Goal: Check status: Check status

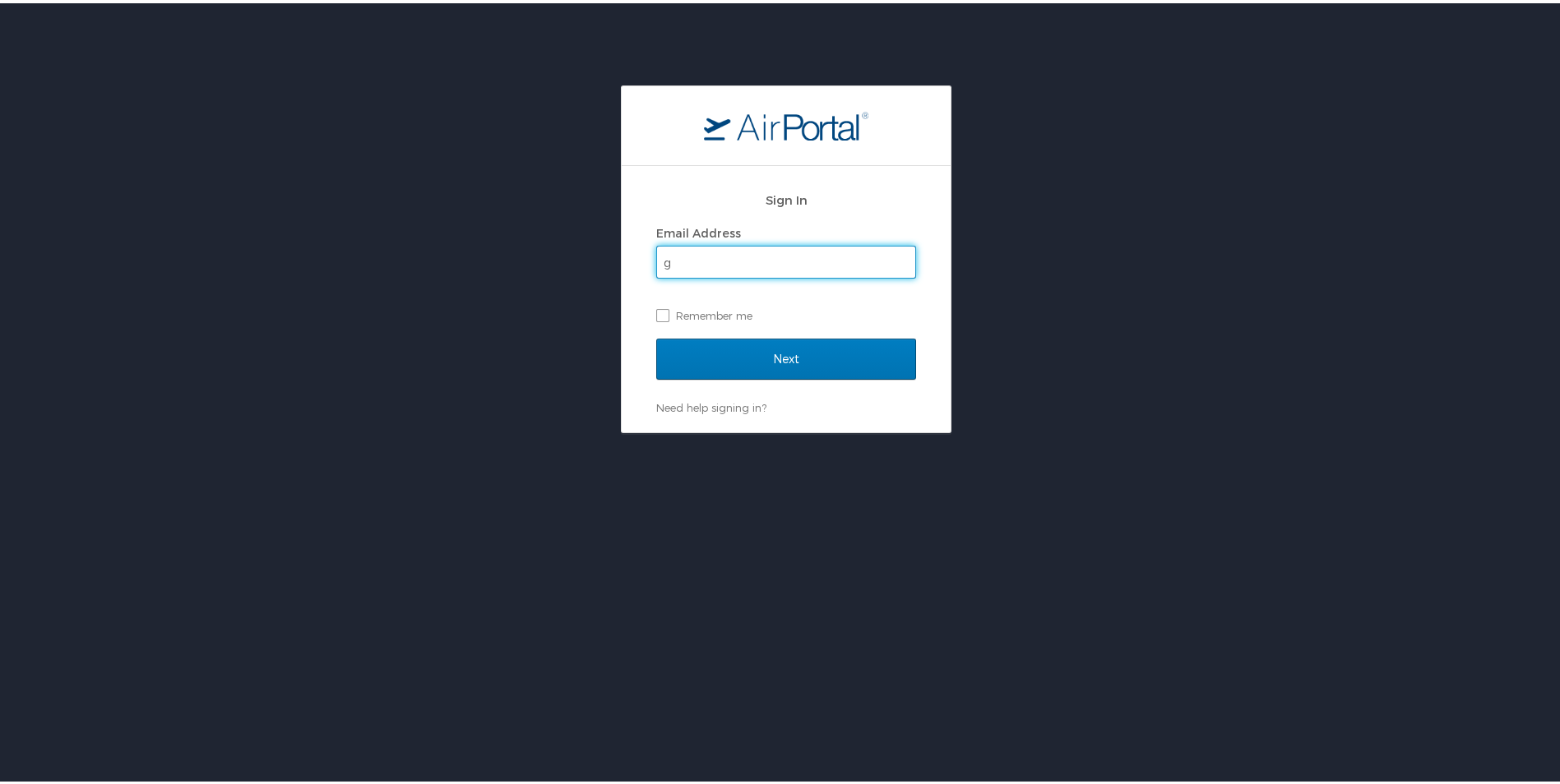
type input "[EMAIL_ADDRESS][DOMAIN_NAME]"
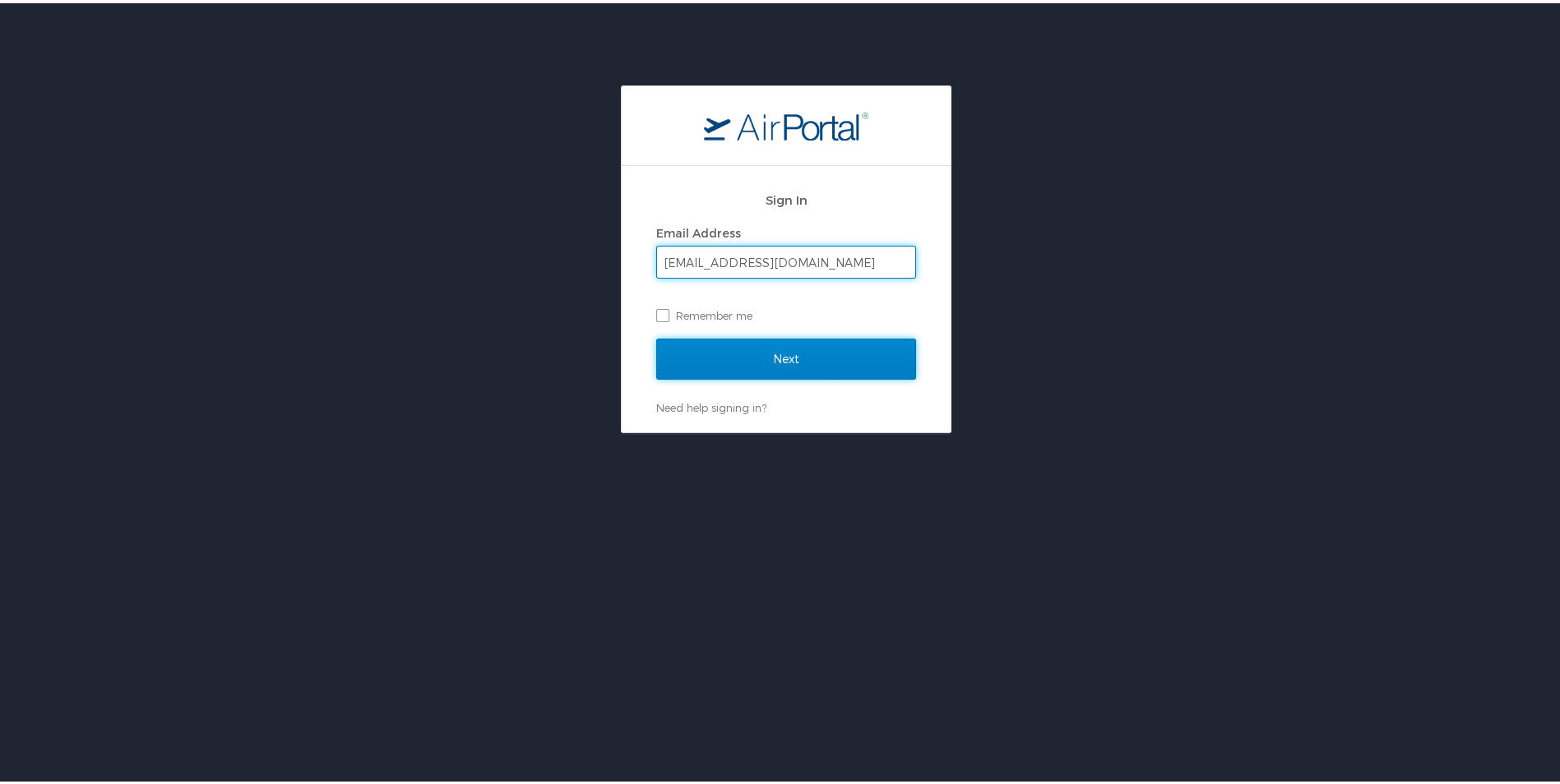
click at [765, 351] on input "Next" at bounding box center [786, 356] width 260 height 41
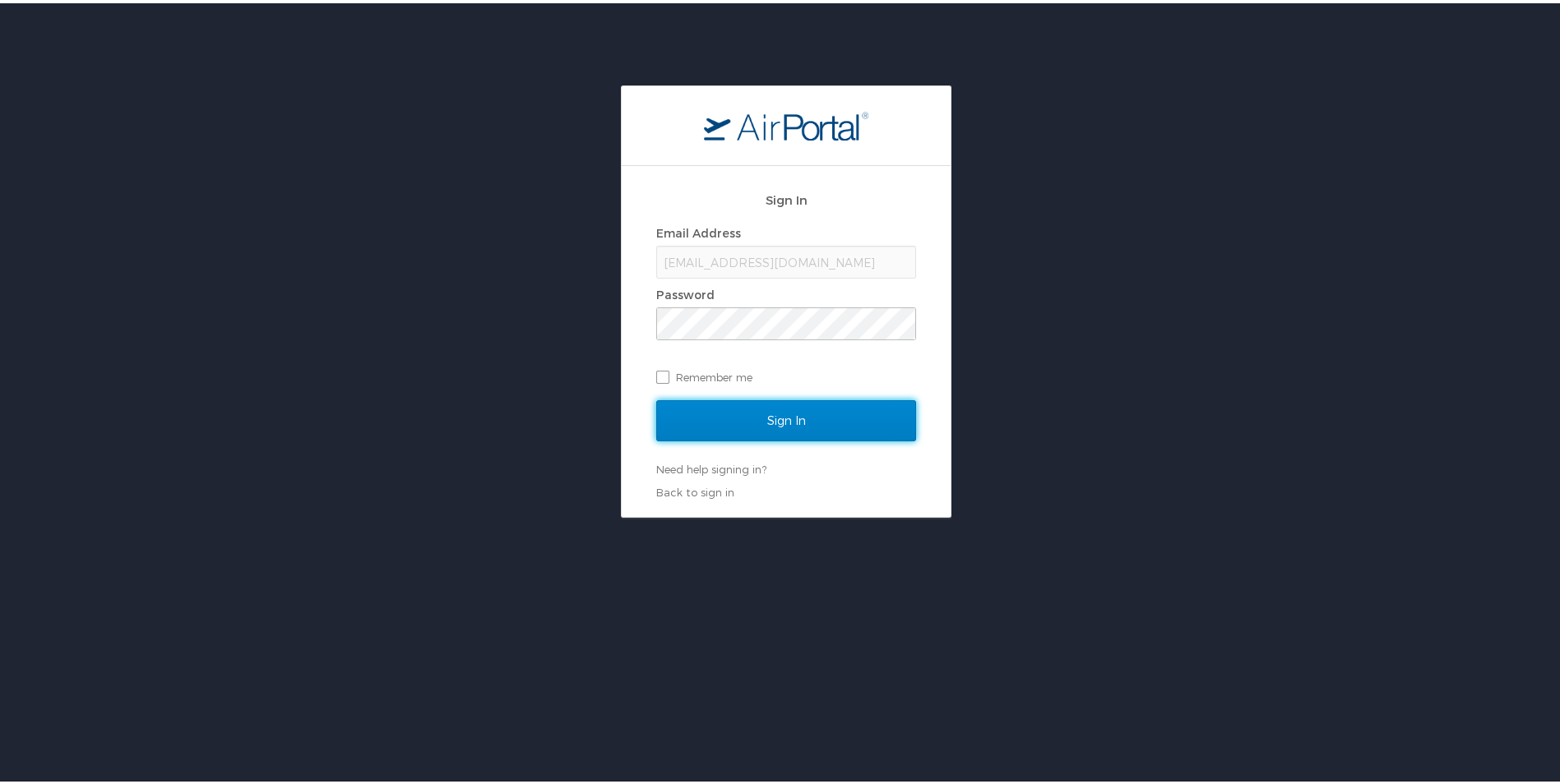
click at [783, 425] on input "Sign In" at bounding box center [786, 418] width 260 height 41
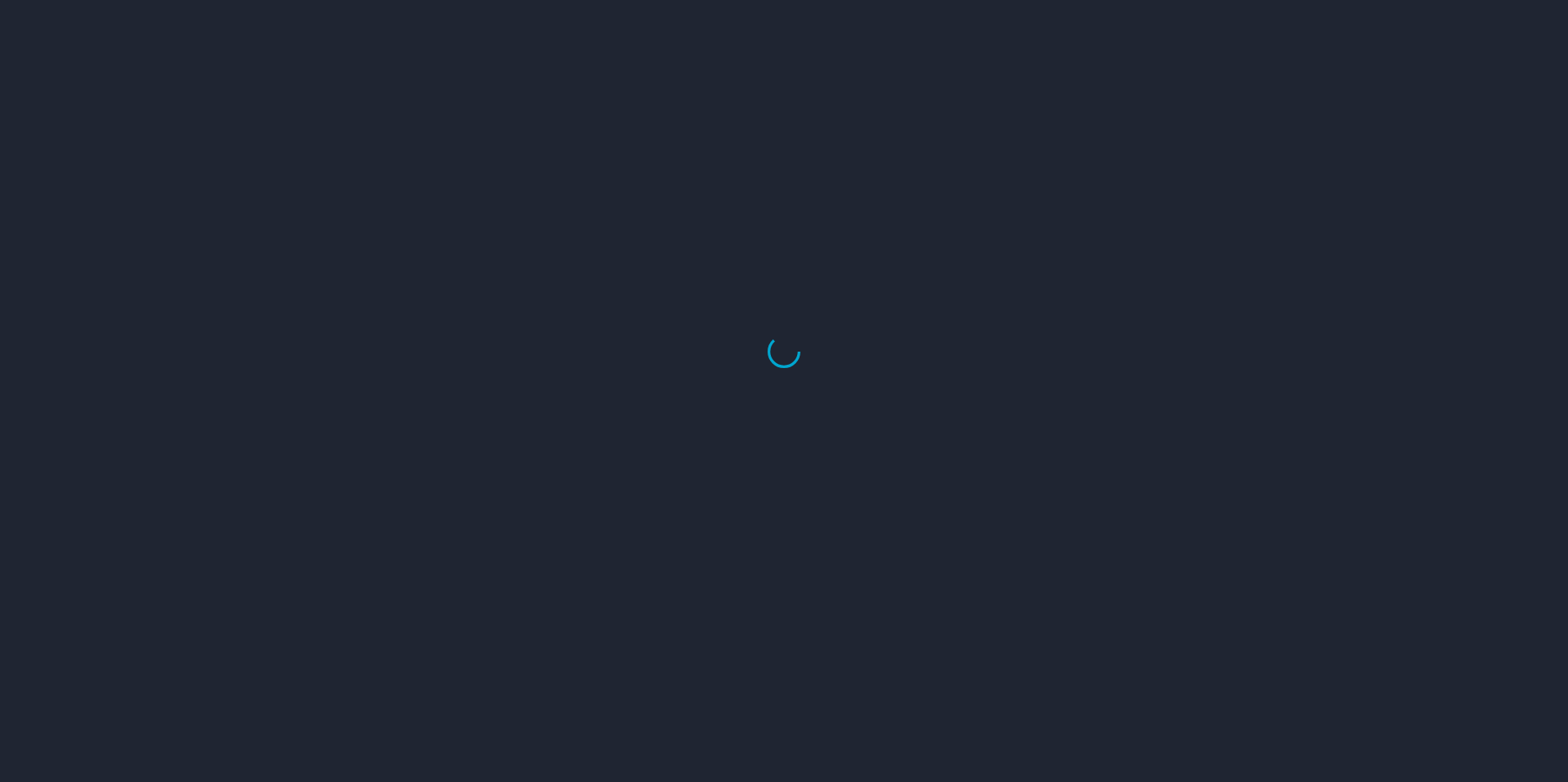
select select "US"
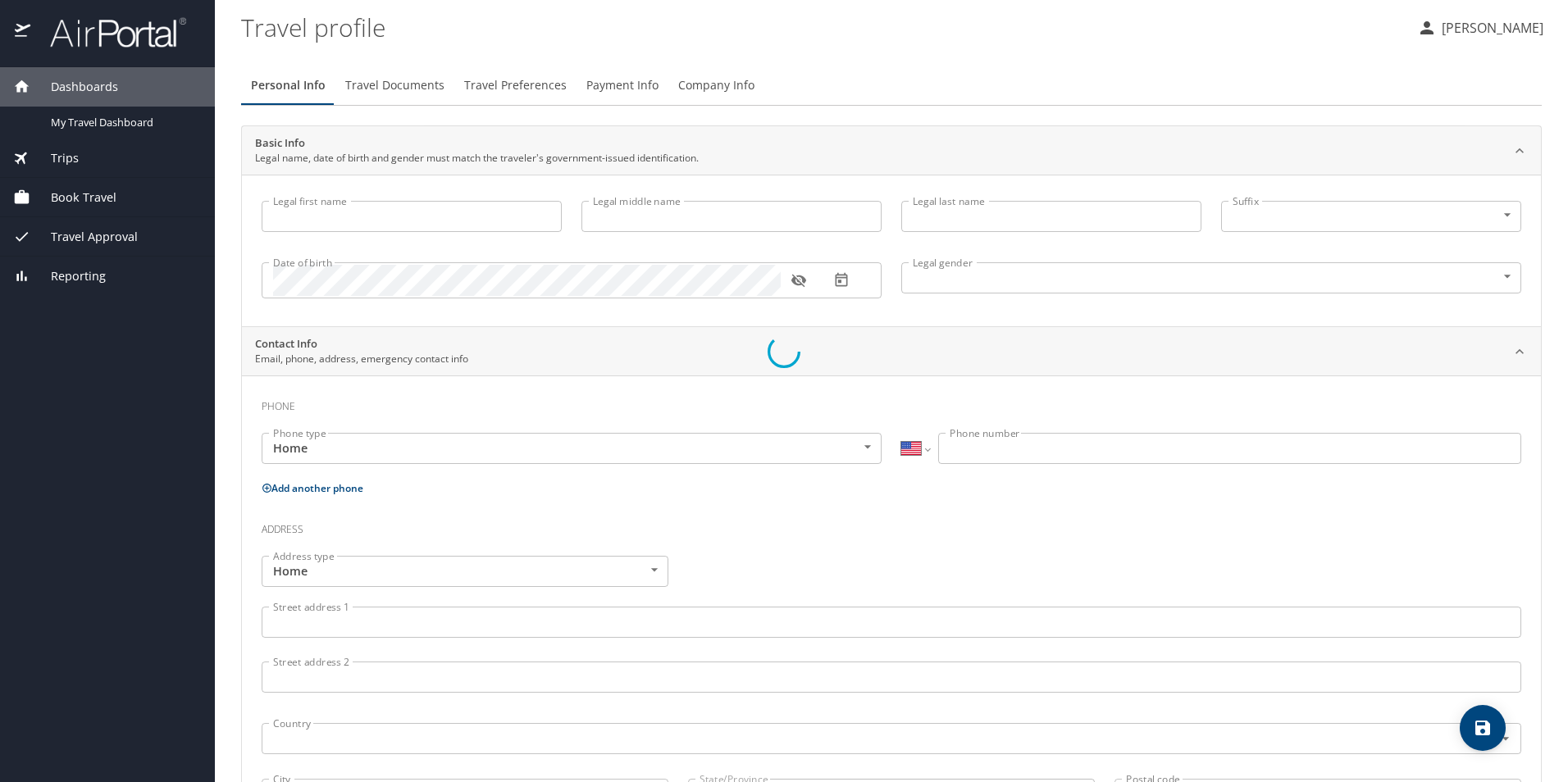
type input "GEREMIE"
type input "LOUPE"
type input "Undisclosed"
select select "US"
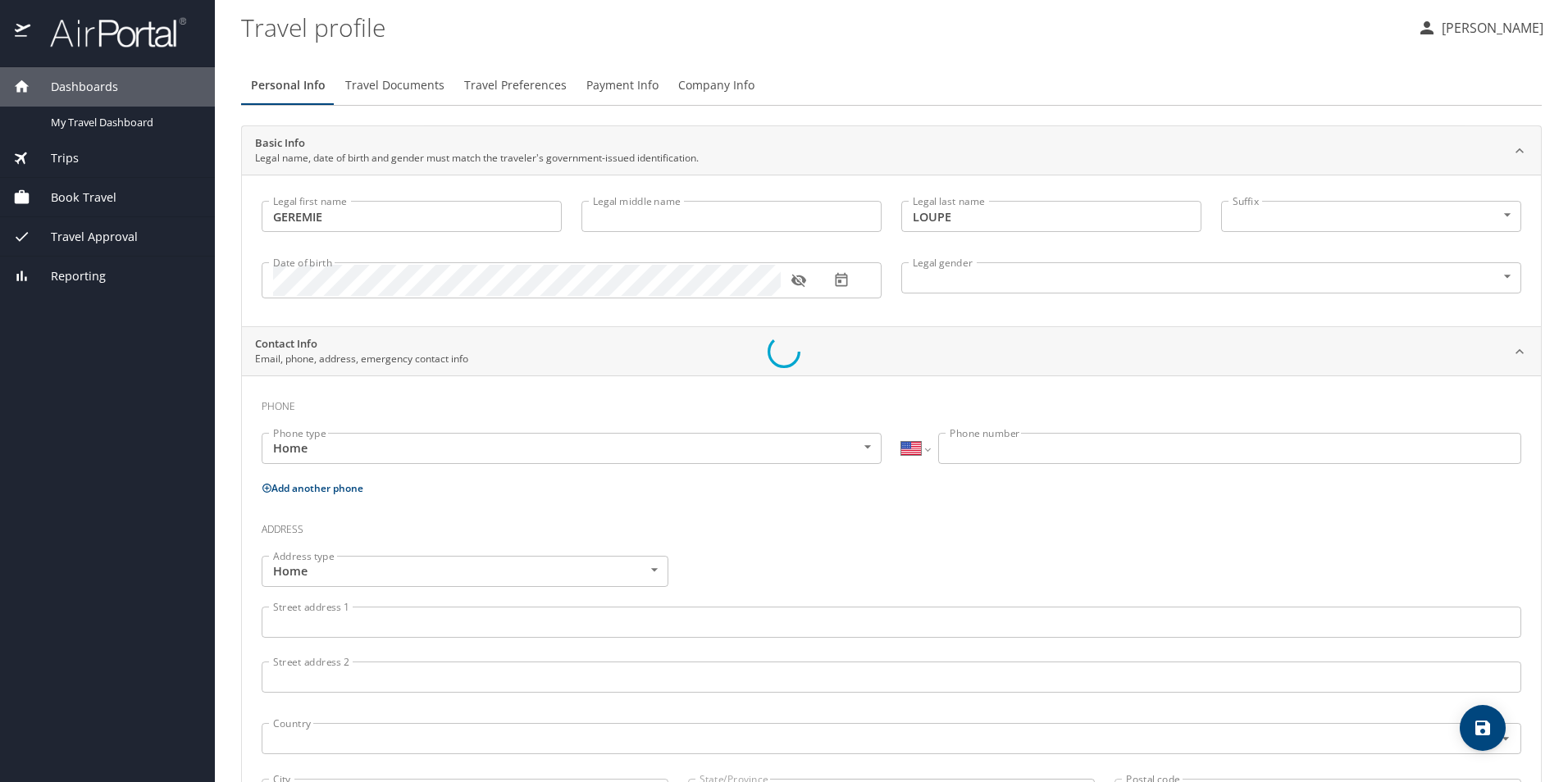
select select "US"
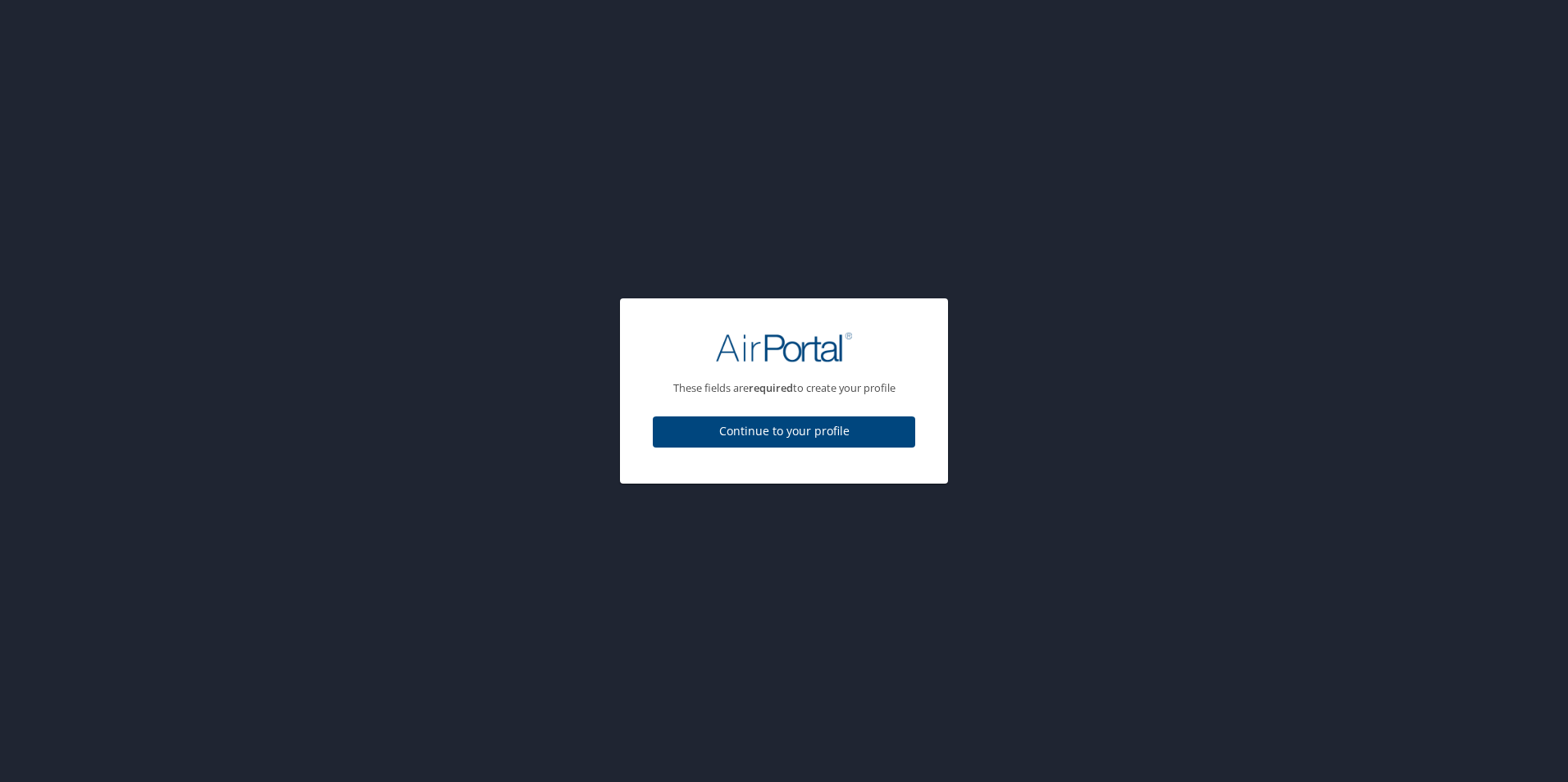
click at [816, 433] on span "Continue to your profile" at bounding box center [784, 432] width 237 height 20
select select "US"
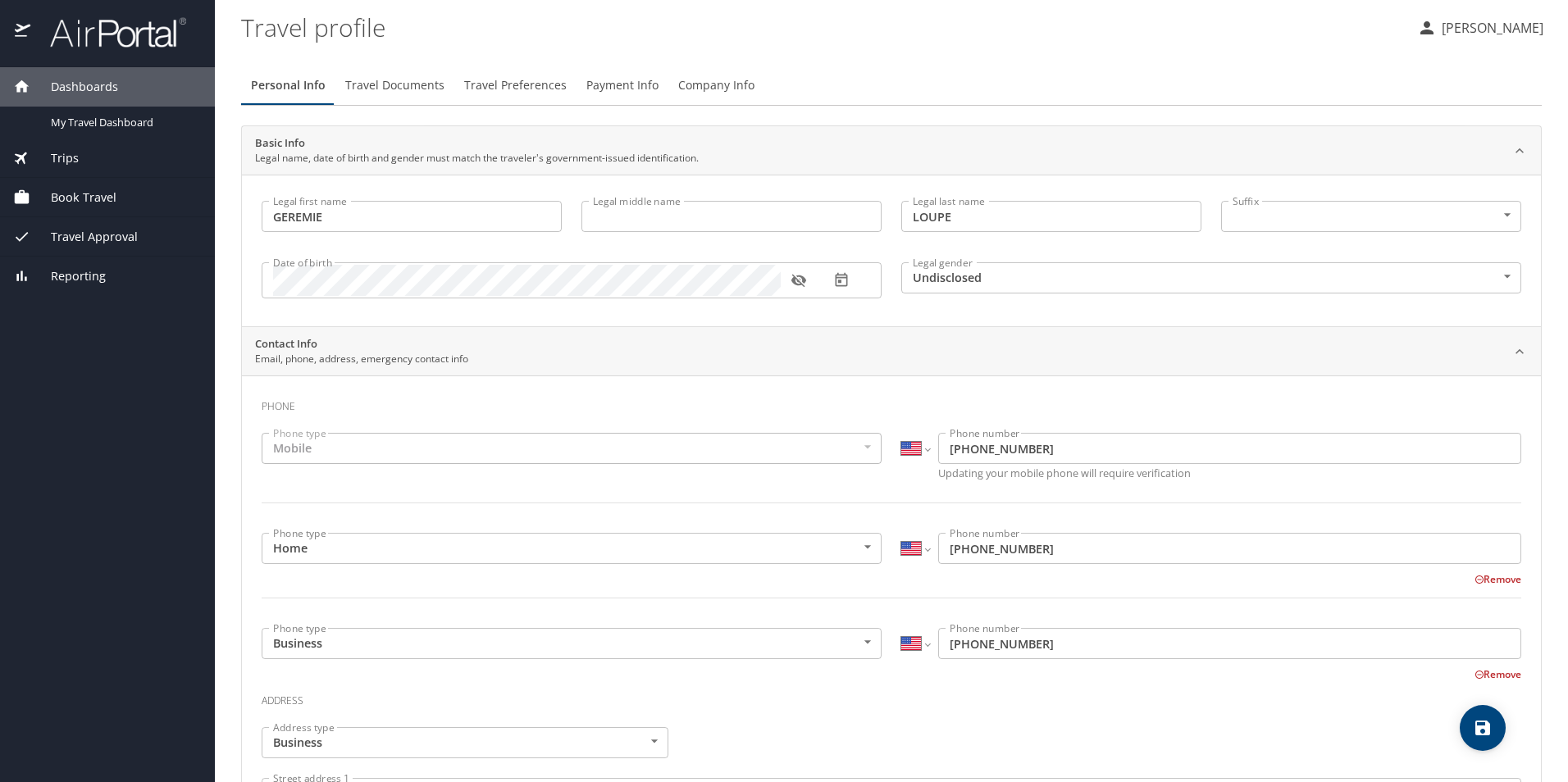
click at [75, 238] on span "Travel Approval" at bounding box center [84, 238] width 107 height 18
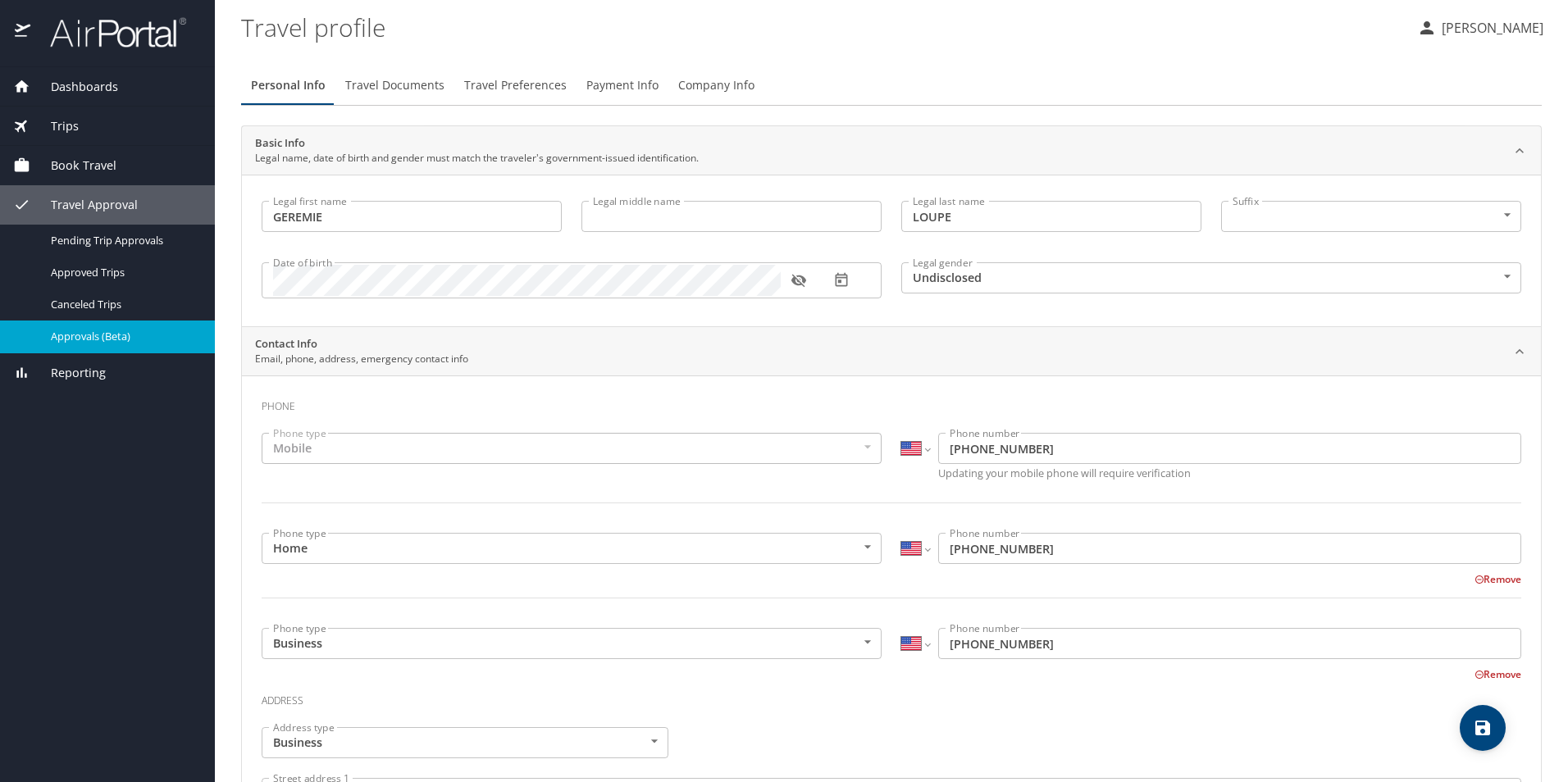
click at [74, 339] on span "Approvals (Beta)" at bounding box center [123, 336] width 144 height 16
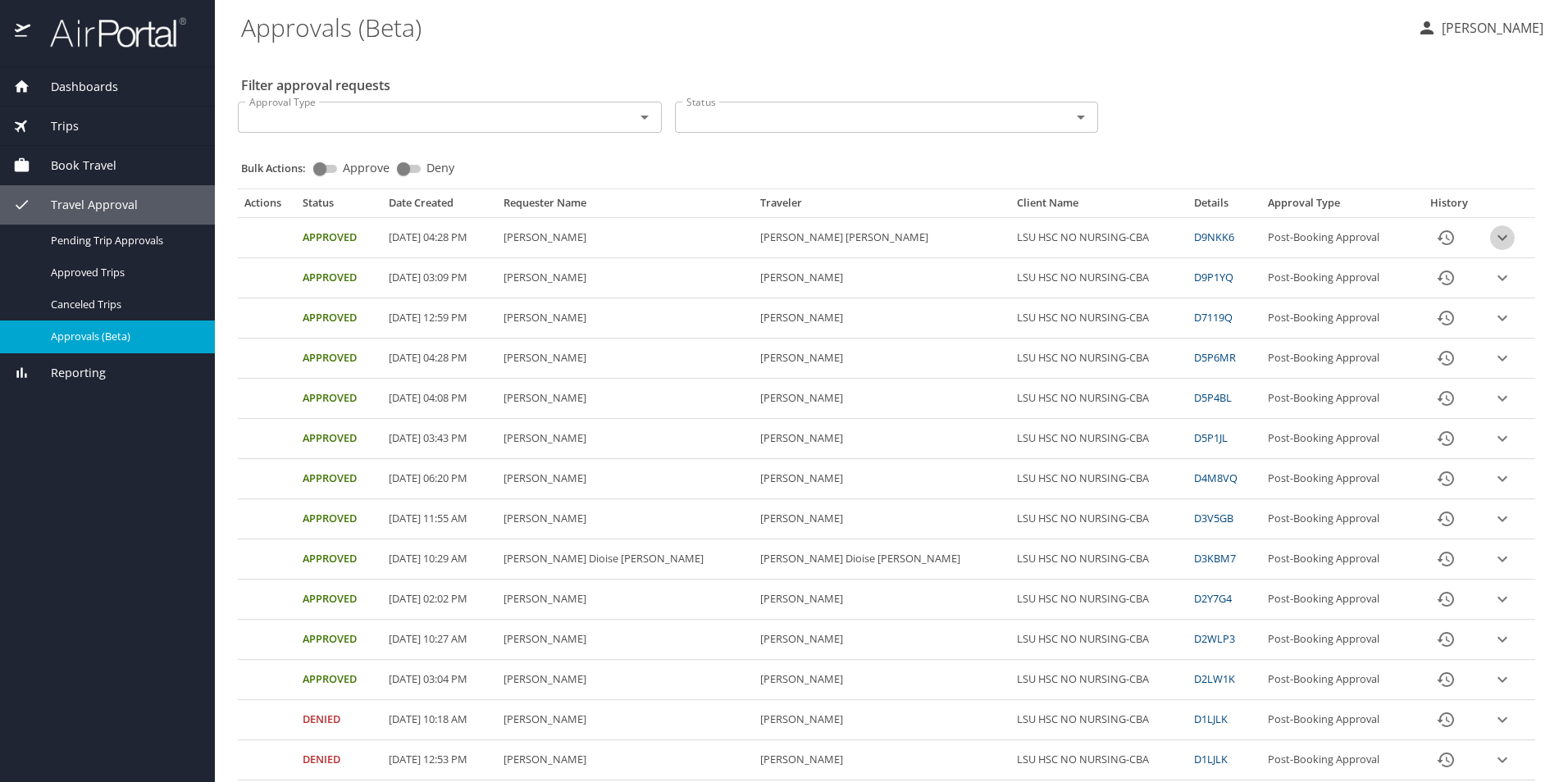
click at [1498, 238] on icon "expand row" at bounding box center [1502, 238] width 10 height 6
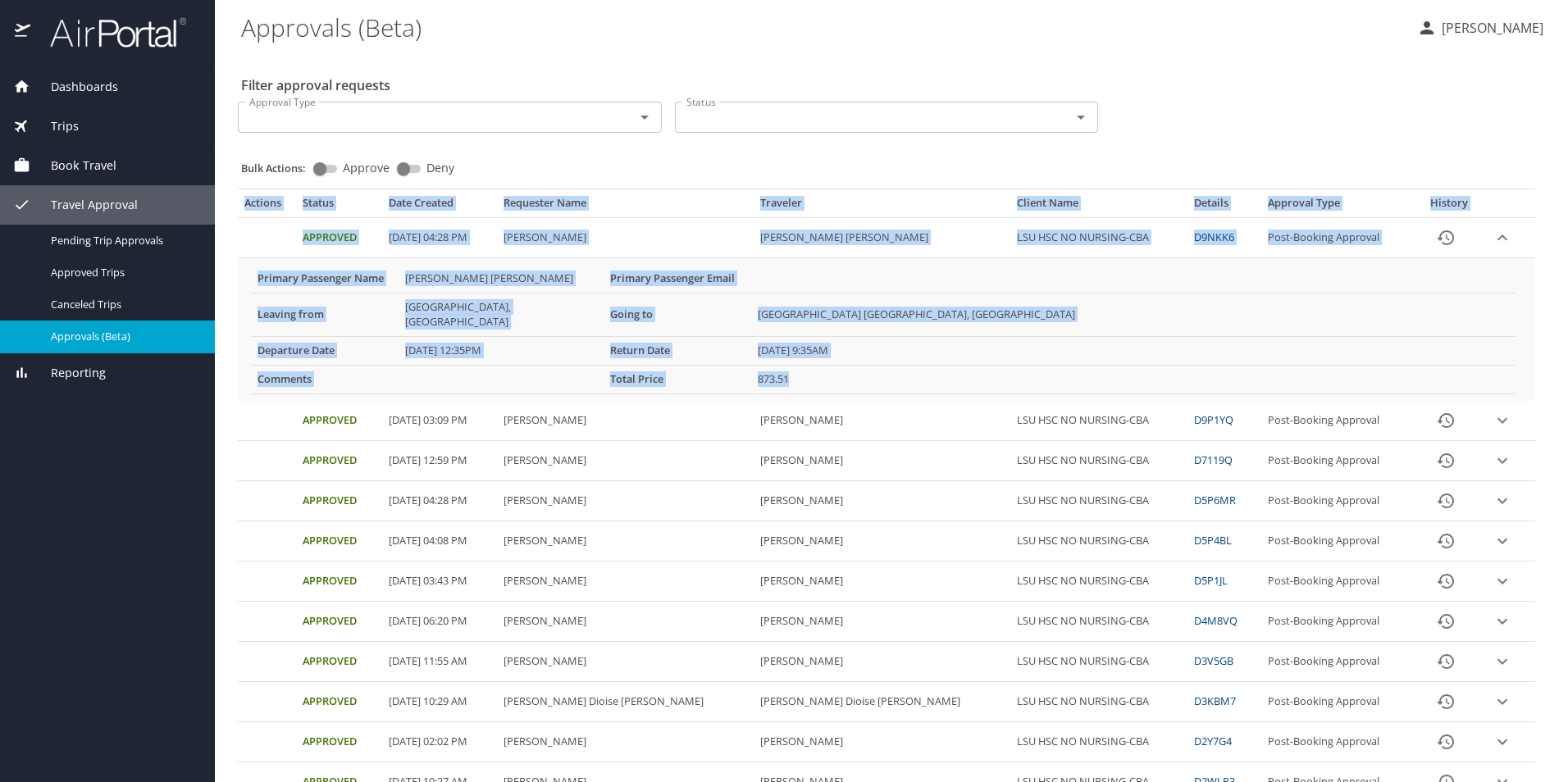
drag, startPoint x: 228, startPoint y: 201, endPoint x: 797, endPoint y: 369, distance: 593.3
click at [797, 369] on main "Approvals (Beta) [PERSON_NAME] Filter approval requests Approval Type Approval …" at bounding box center [891, 391] width 1354 height 782
copy table "Actions Status Date Created Requester Name Traveler Client Name Details Approva…"
